Goal: Find specific page/section: Find specific page/section

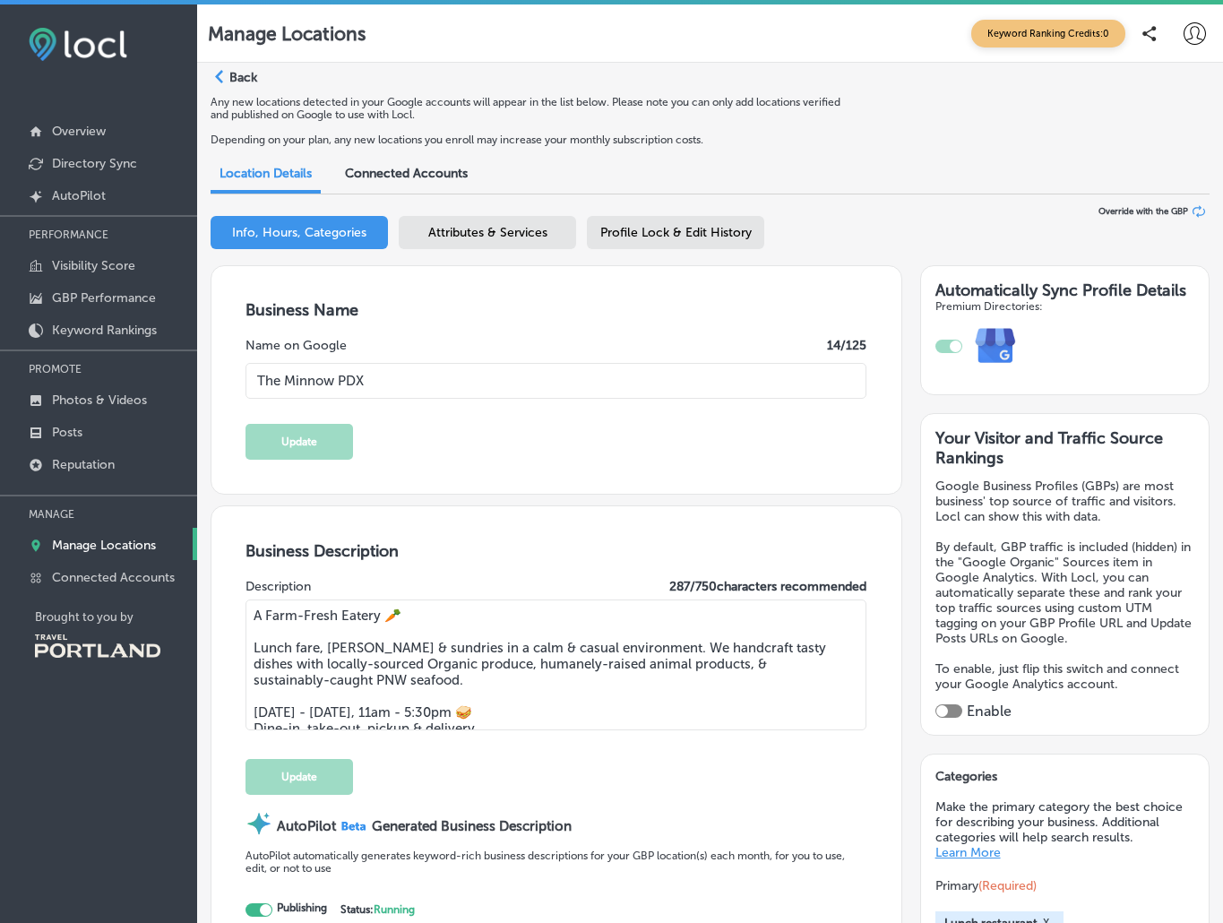
select select "US"
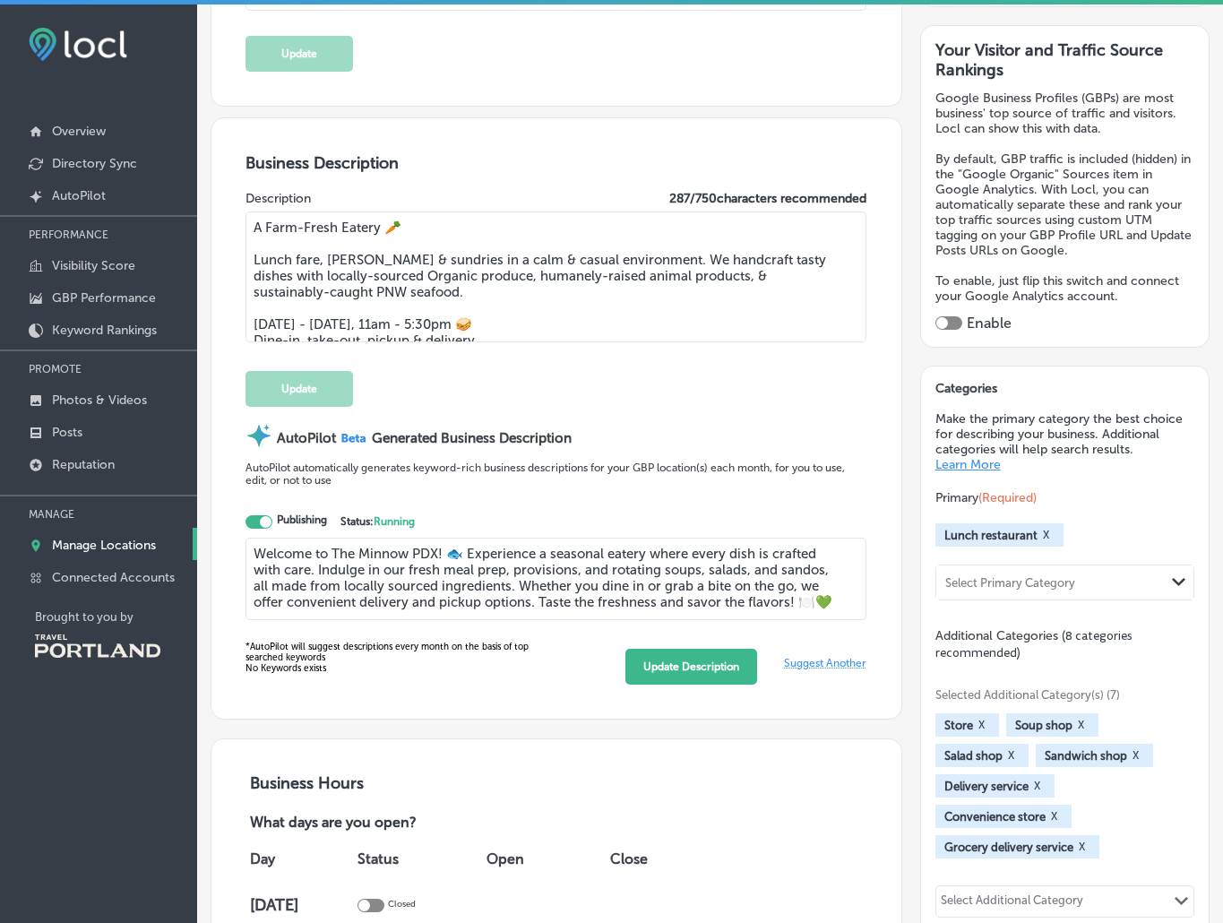
scroll to position [746, 0]
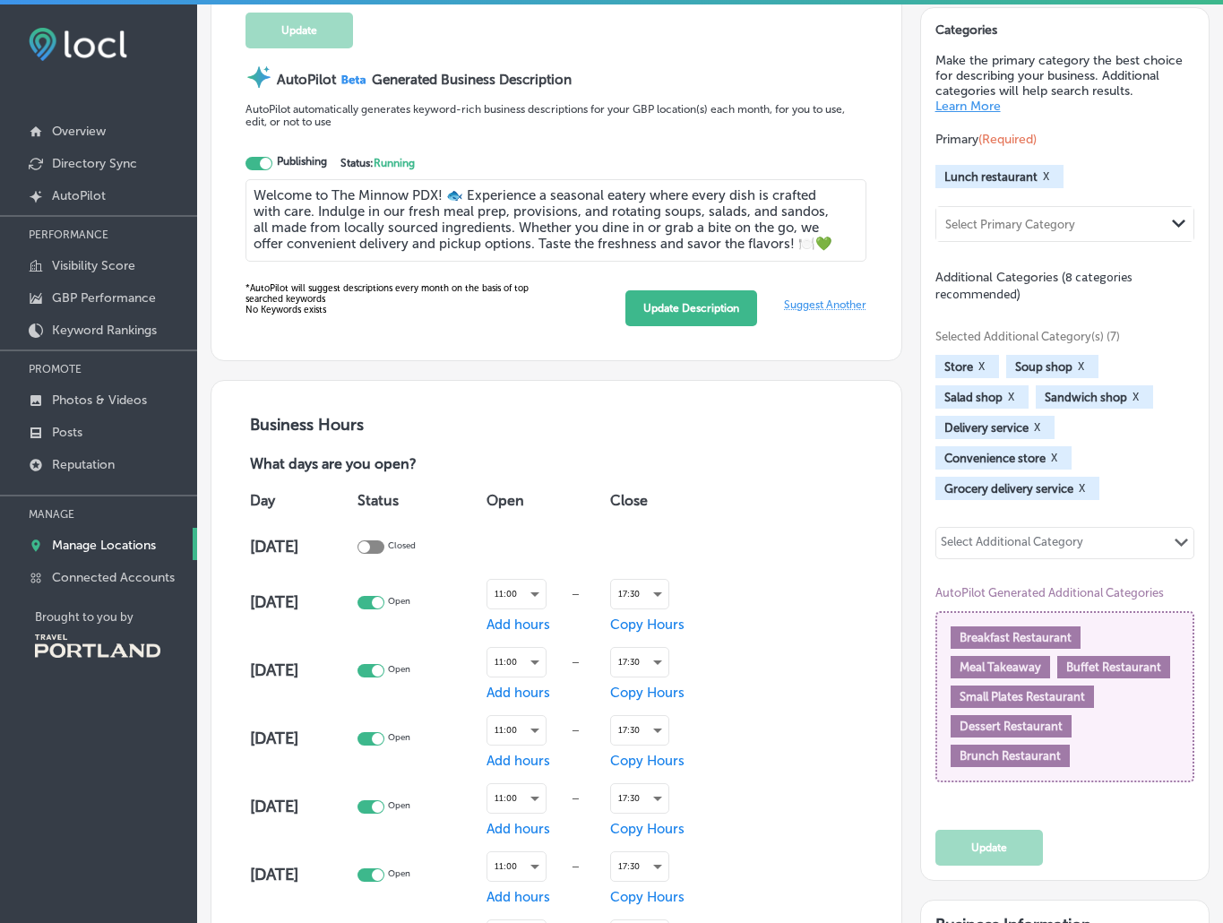
click at [1107, 571] on div "Selected Additional Category(s) (7) Store X Soup shop X Salad shop X Sandwich s…" at bounding box center [1064, 554] width 259 height 502
click at [1085, 537] on div at bounding box center [1086, 545] width 2 height 17
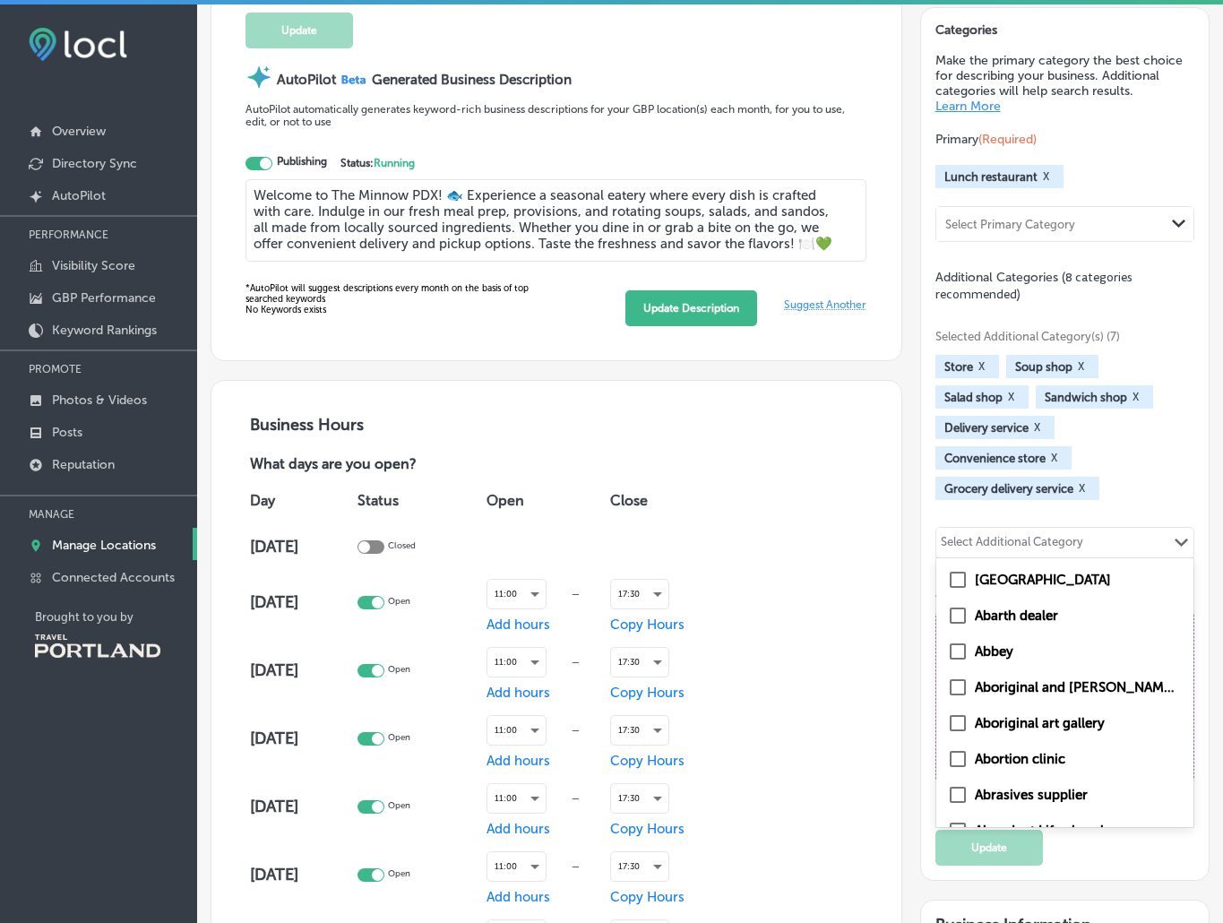
click at [1170, 469] on div "Store X Soup shop X Salad shop X Sandwich shop X Delivery service X Convenience…" at bounding box center [1064, 427] width 259 height 145
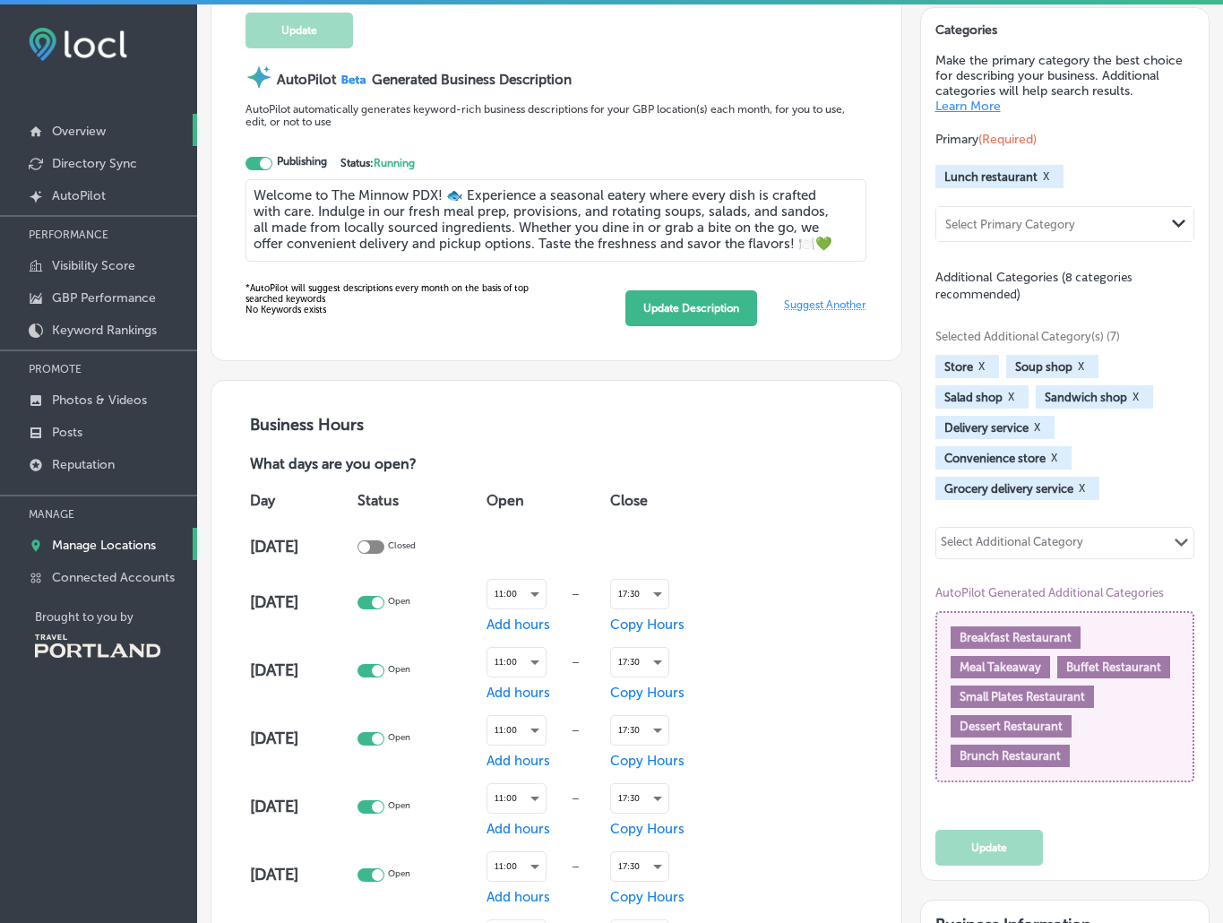
click at [125, 127] on link "Overview" at bounding box center [98, 130] width 197 height 32
